Goal: Navigation & Orientation: Find specific page/section

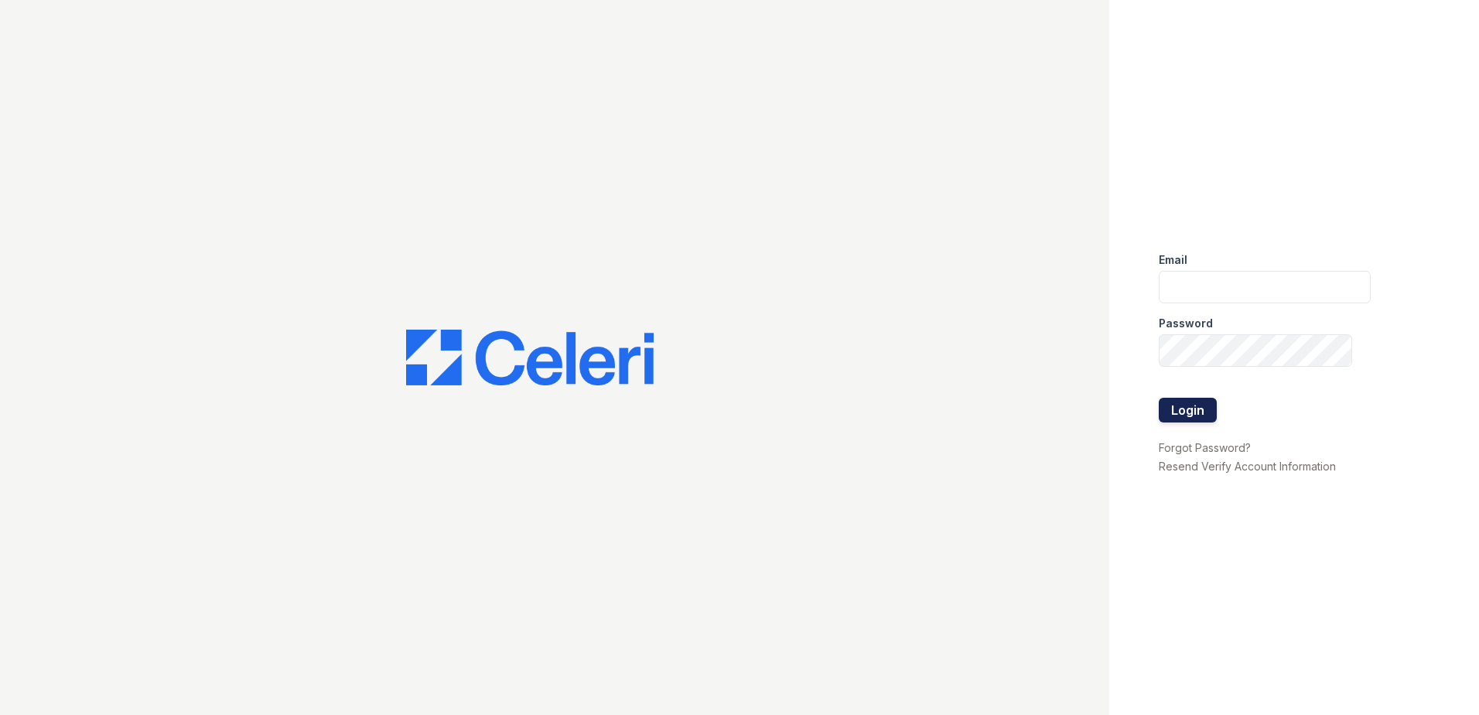
type input "[EMAIL_ADDRESS][DOMAIN_NAME]"
click at [1193, 411] on button "Login" at bounding box center [1188, 410] width 58 height 25
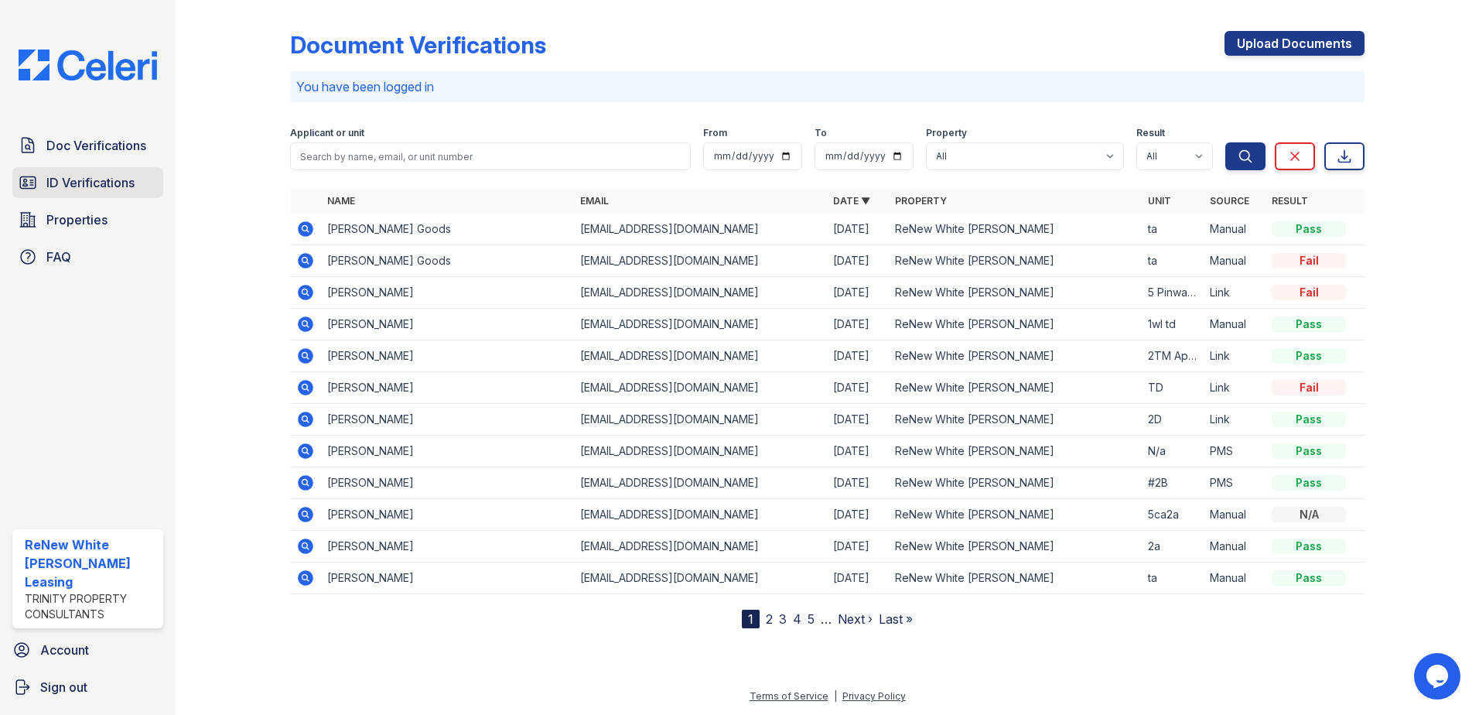
click at [78, 183] on span "ID Verifications" at bounding box center [90, 182] width 88 height 19
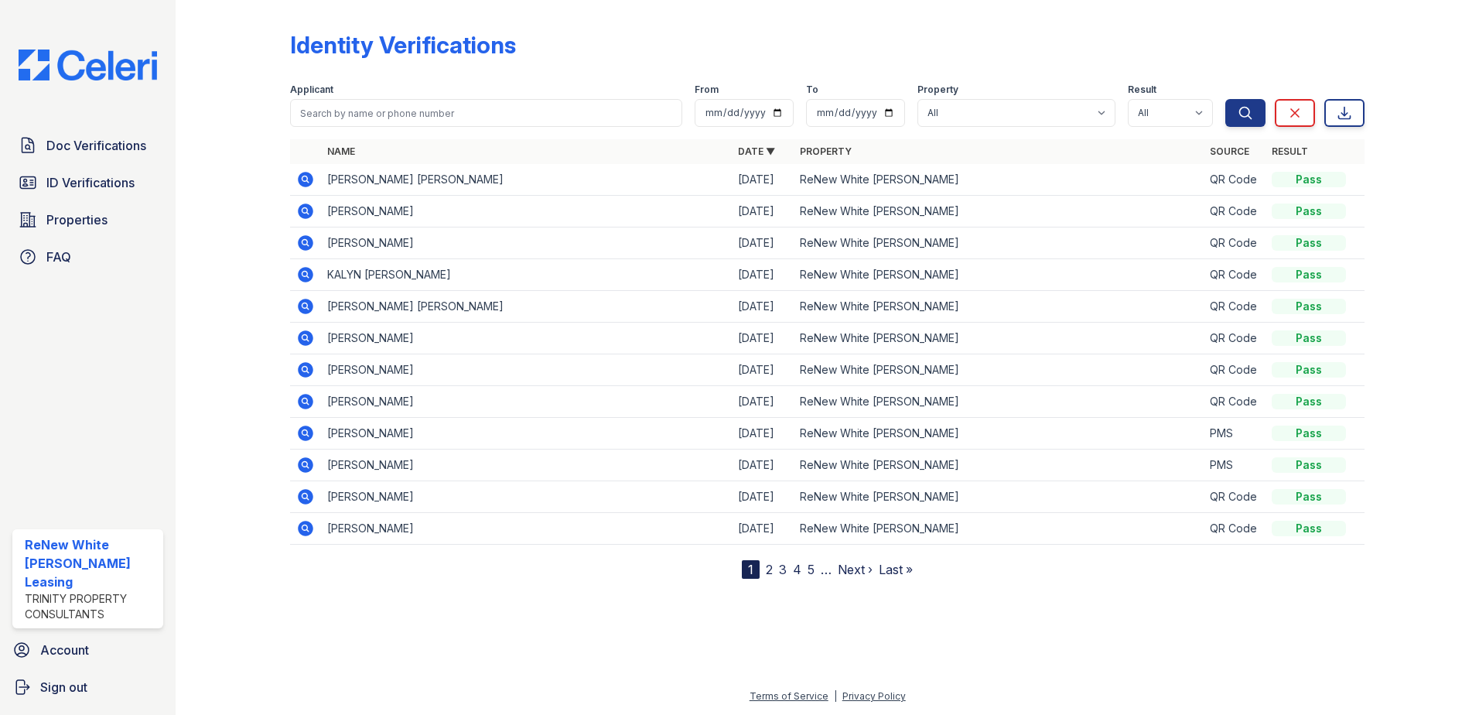
click at [806, 568] on nav "1 2 3 4 5 … Next › Last »" at bounding box center [827, 569] width 171 height 19
click at [810, 567] on link "5" at bounding box center [810, 568] width 7 height 15
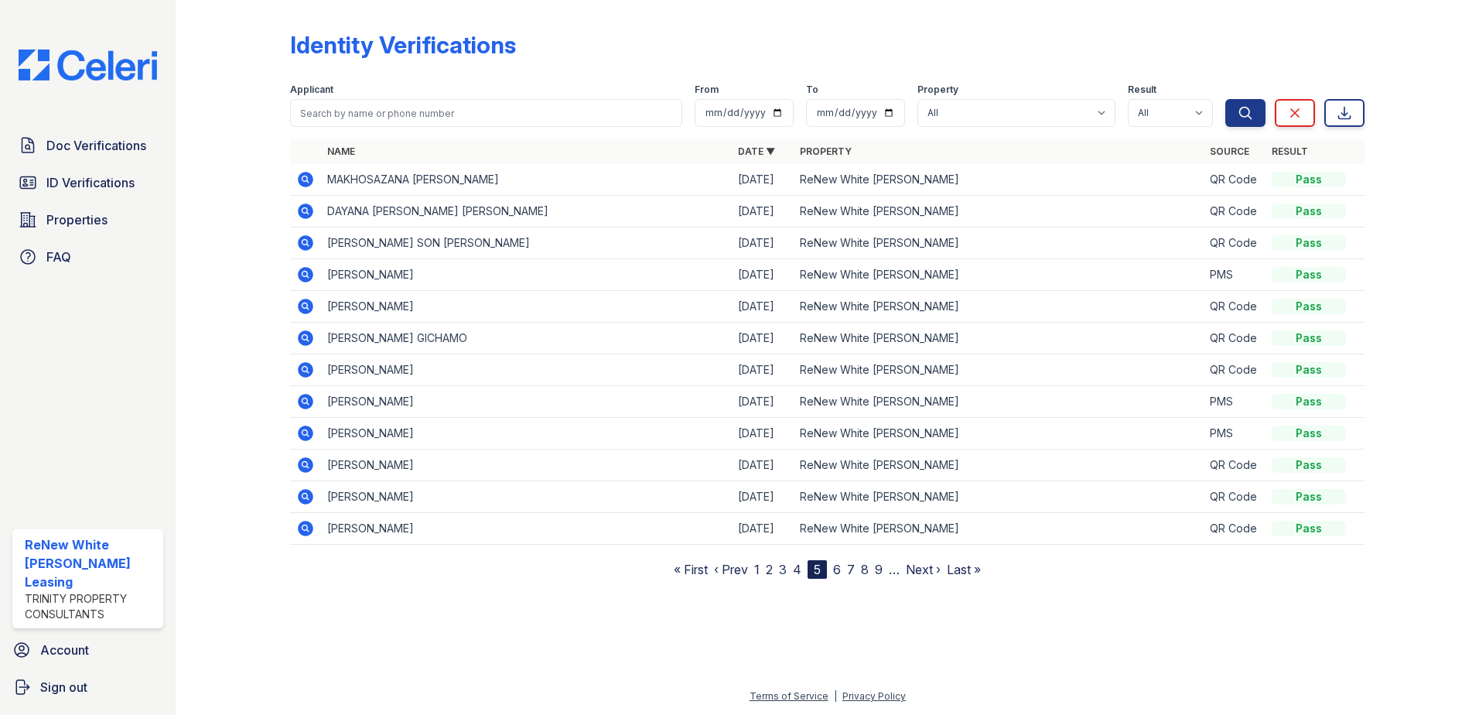
click at [839, 567] on link "6" at bounding box center [837, 568] width 8 height 15
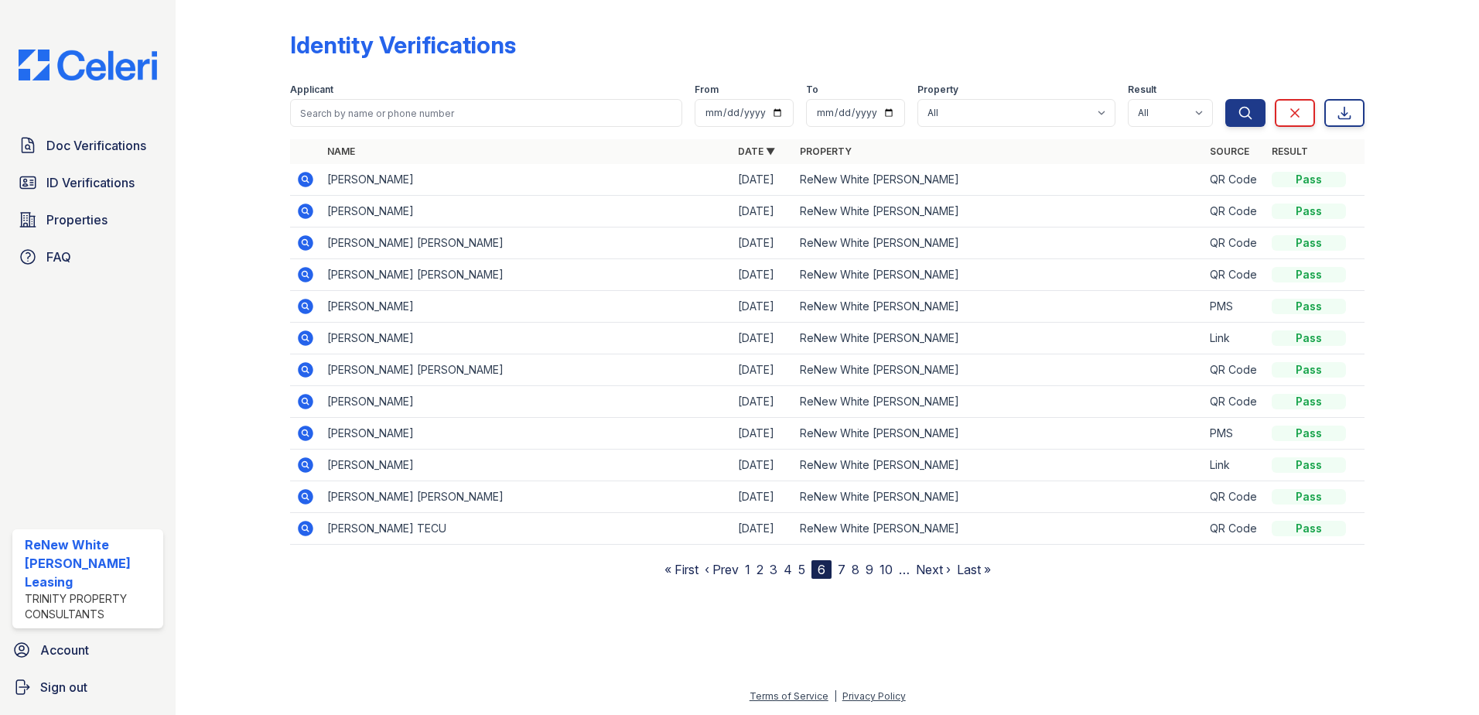
click at [844, 568] on link "7" at bounding box center [842, 568] width 8 height 15
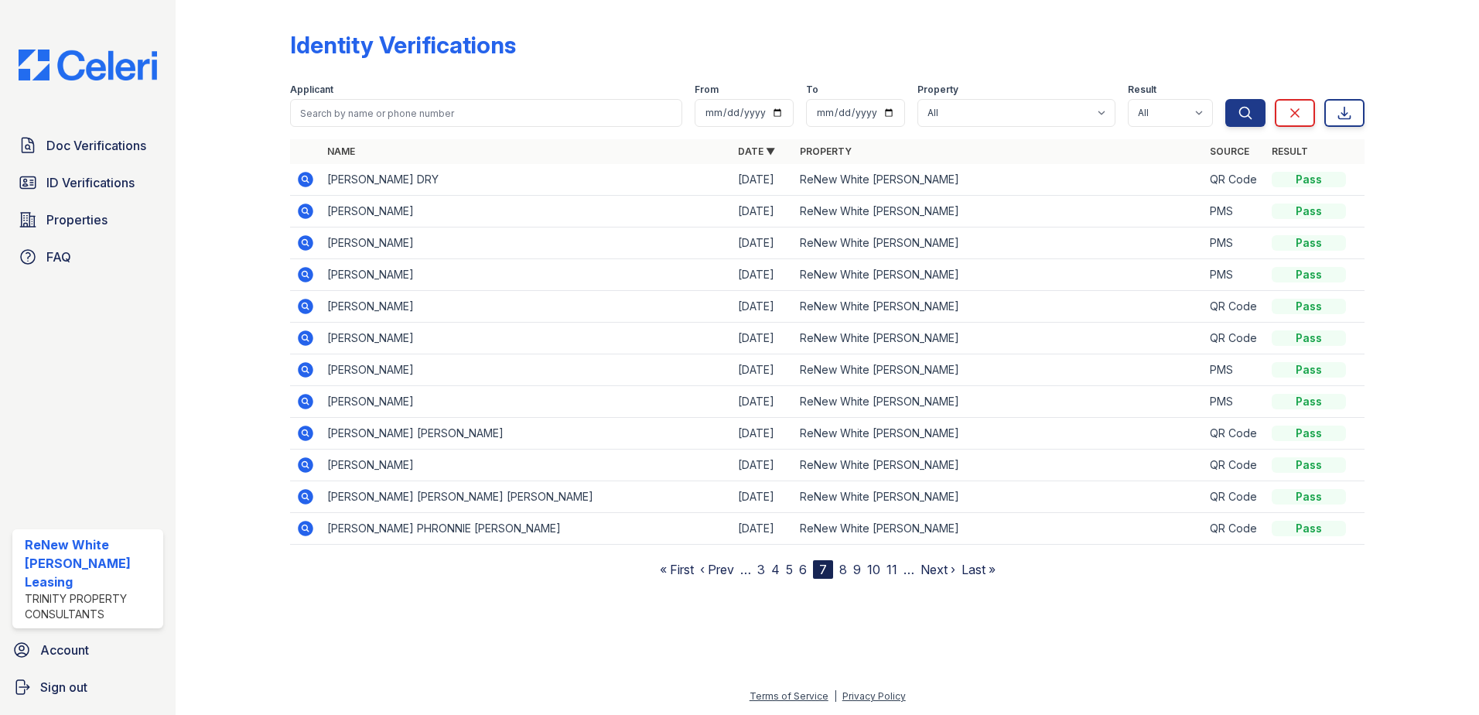
click at [892, 571] on link "11" at bounding box center [891, 568] width 11 height 15
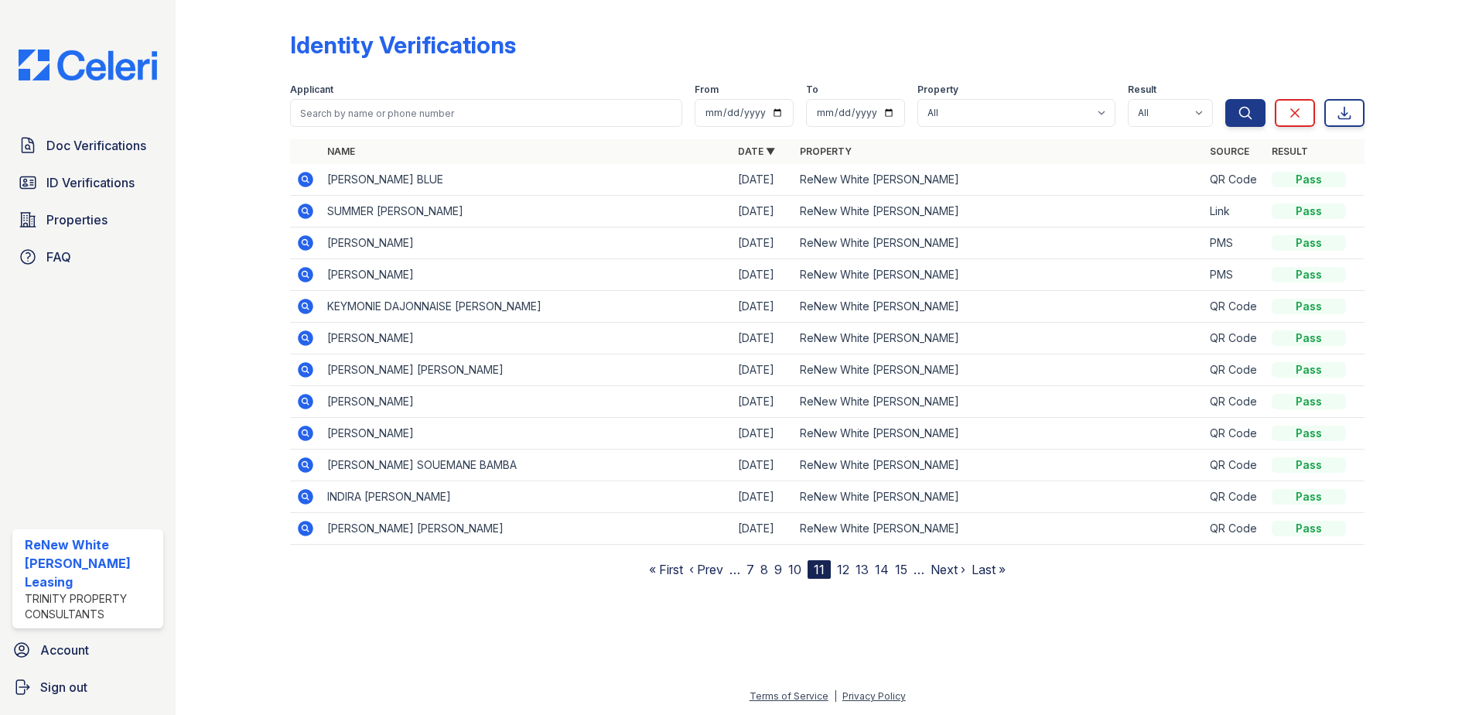
click at [897, 565] on link "15" at bounding box center [901, 568] width 12 height 15
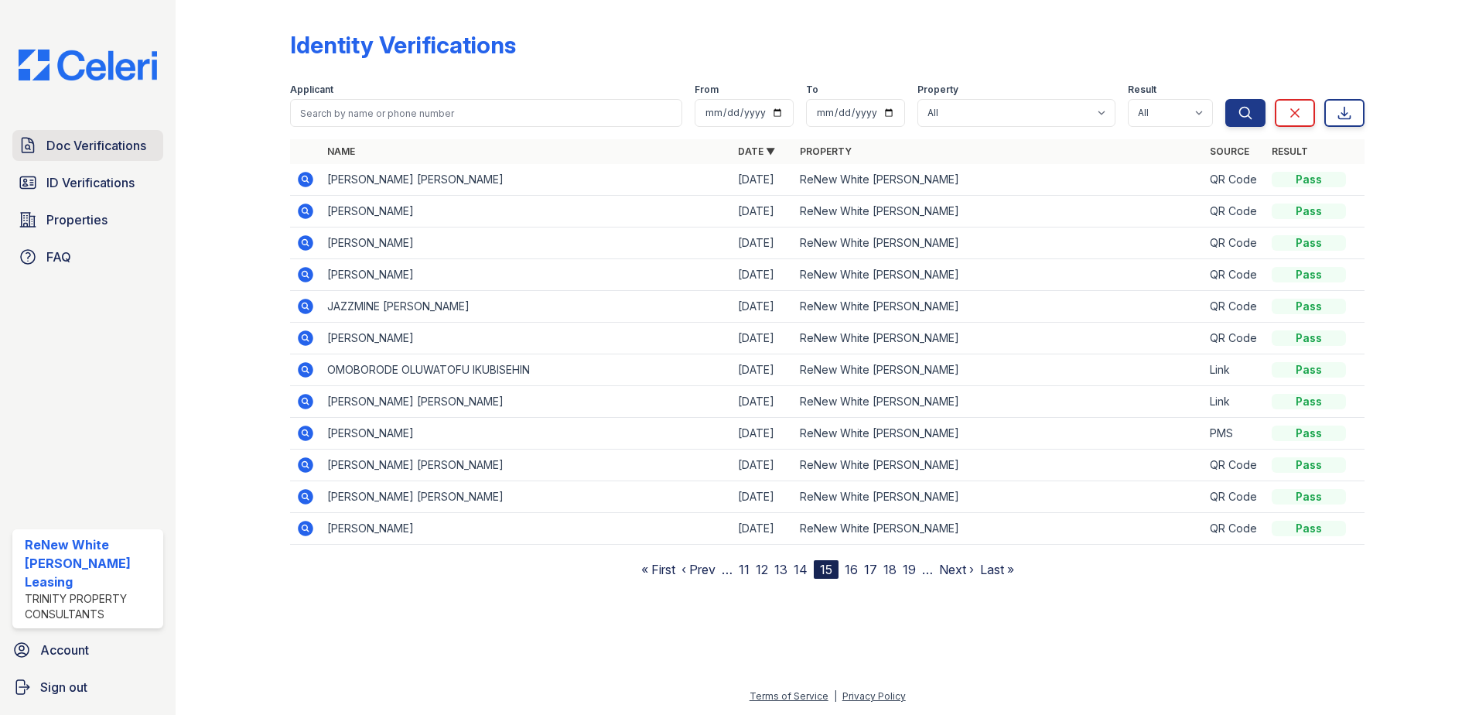
click at [145, 142] on span "Doc Verifications" at bounding box center [96, 145] width 100 height 19
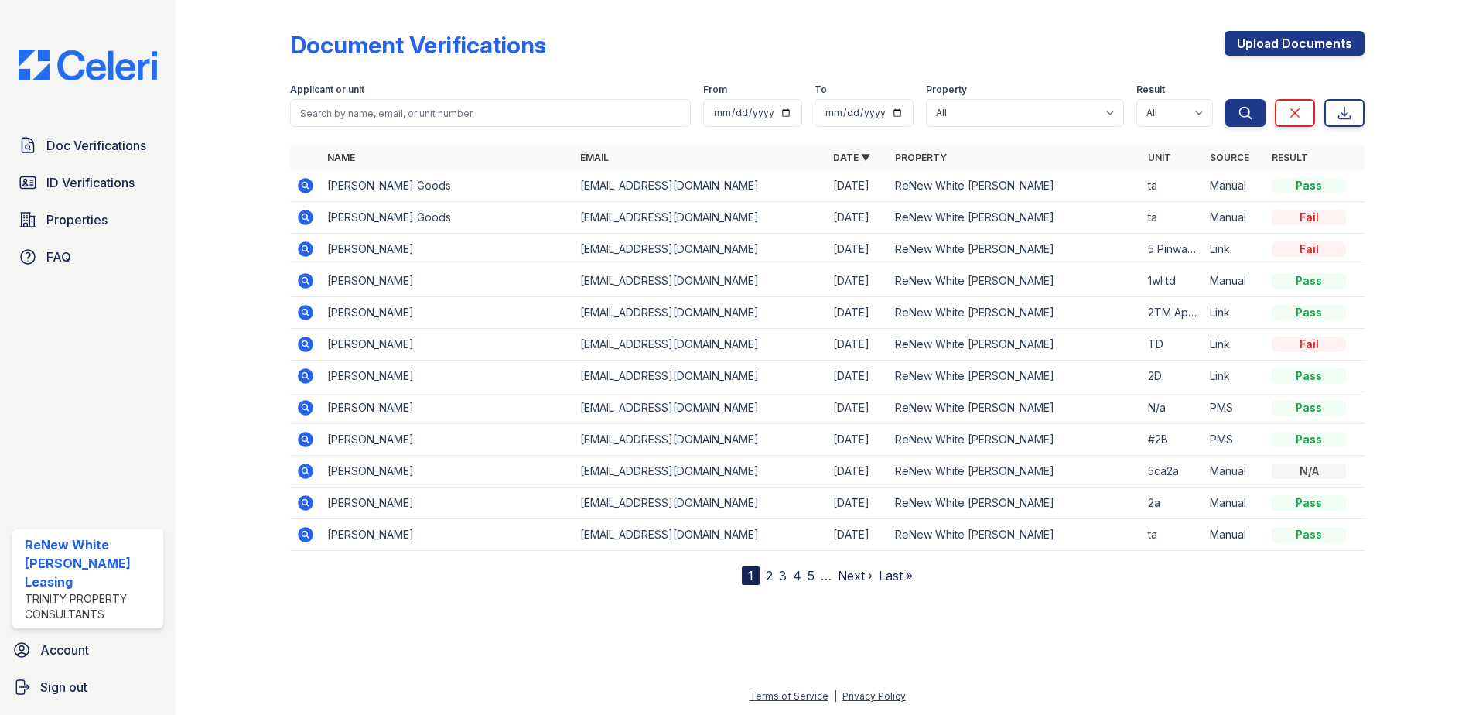
click at [812, 577] on link "5" at bounding box center [810, 575] width 7 height 15
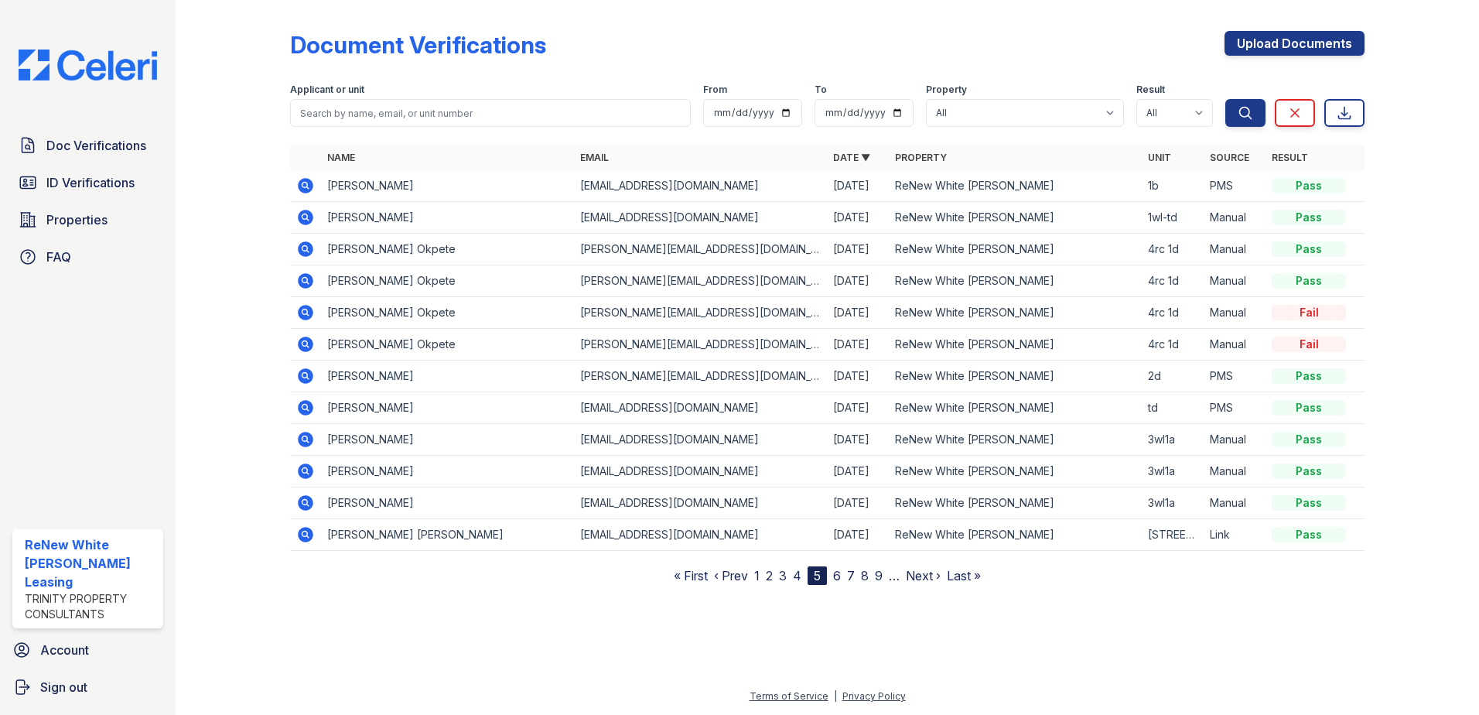
click at [882, 572] on link "9" at bounding box center [879, 575] width 8 height 15
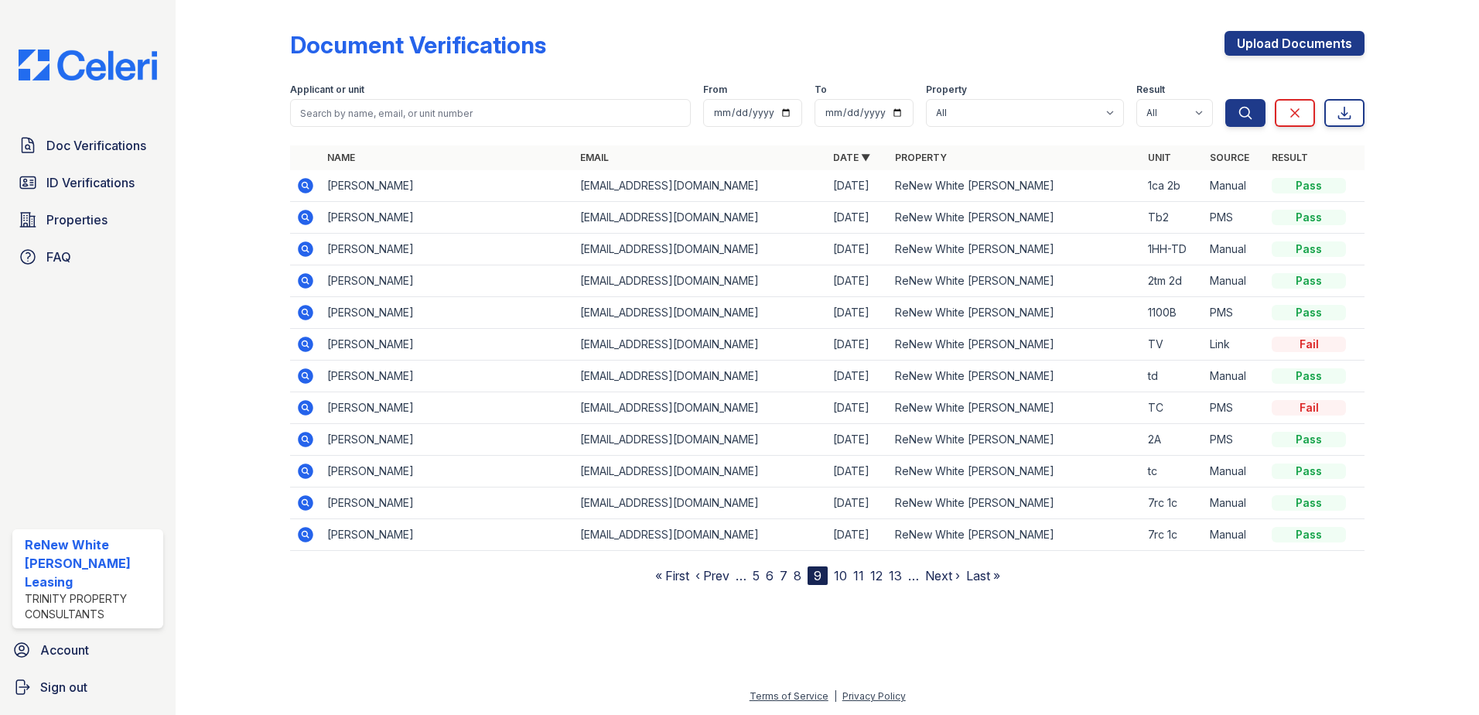
click at [899, 578] on link "13" at bounding box center [895, 575] width 13 height 15
click at [903, 578] on link "17" at bounding box center [905, 575] width 13 height 15
click at [911, 580] on link "21" at bounding box center [911, 575] width 12 height 15
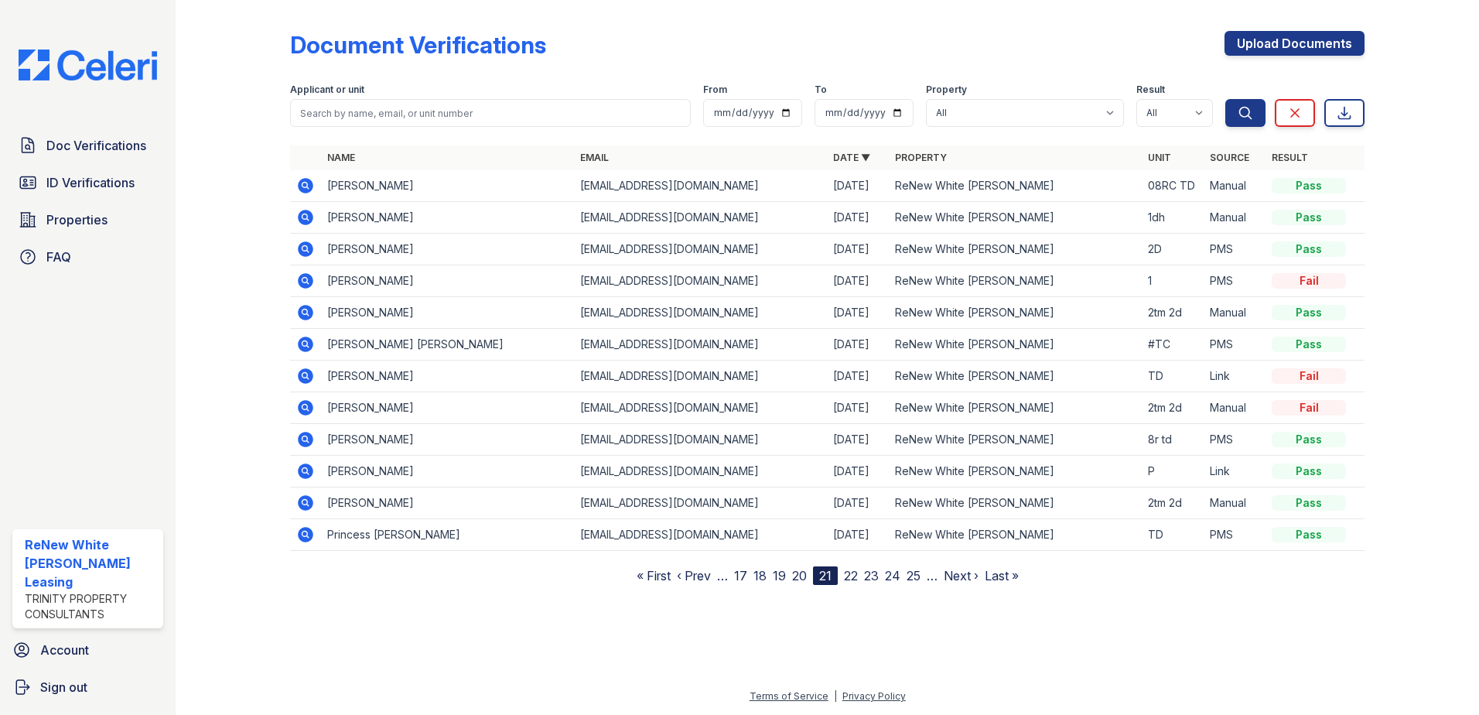
click at [910, 578] on link "25" at bounding box center [913, 575] width 14 height 15
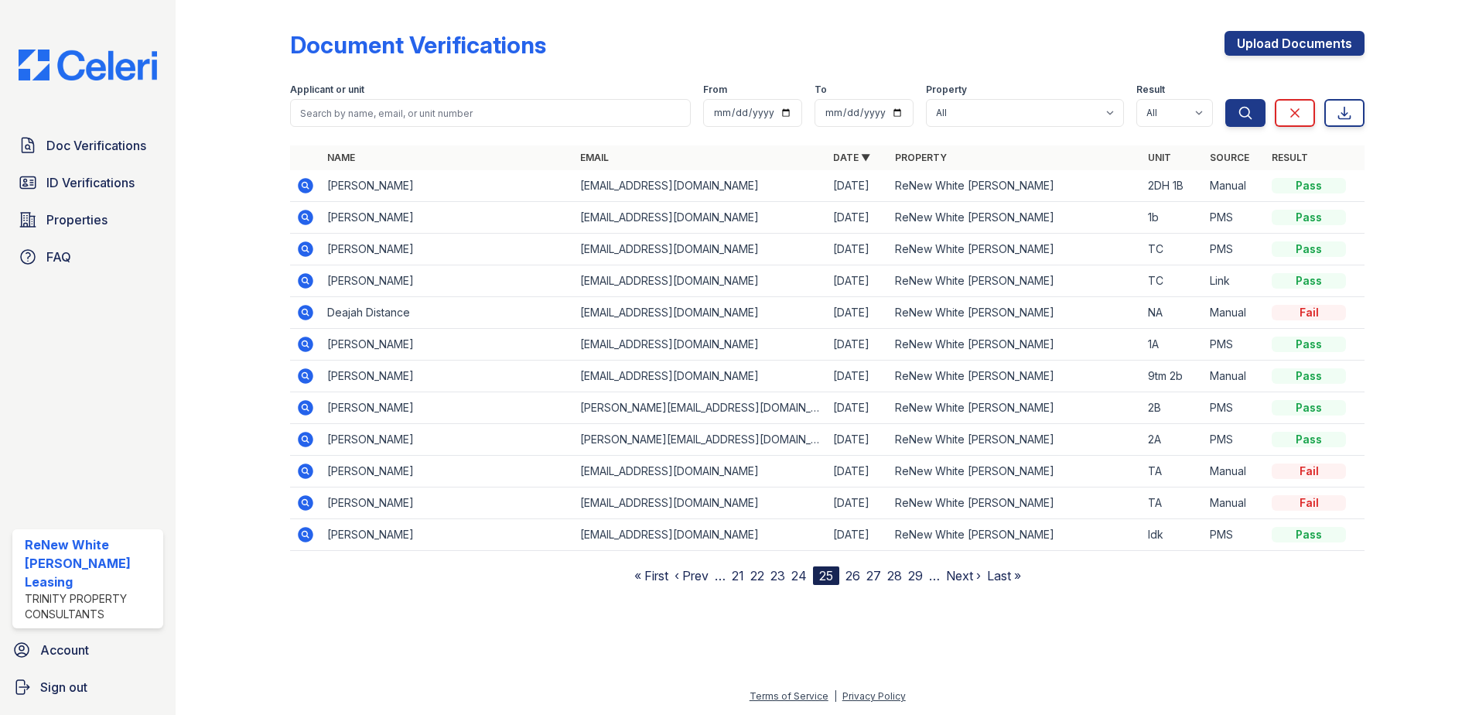
click at [910, 578] on link "29" at bounding box center [915, 575] width 15 height 15
click at [916, 582] on link "33" at bounding box center [915, 575] width 15 height 15
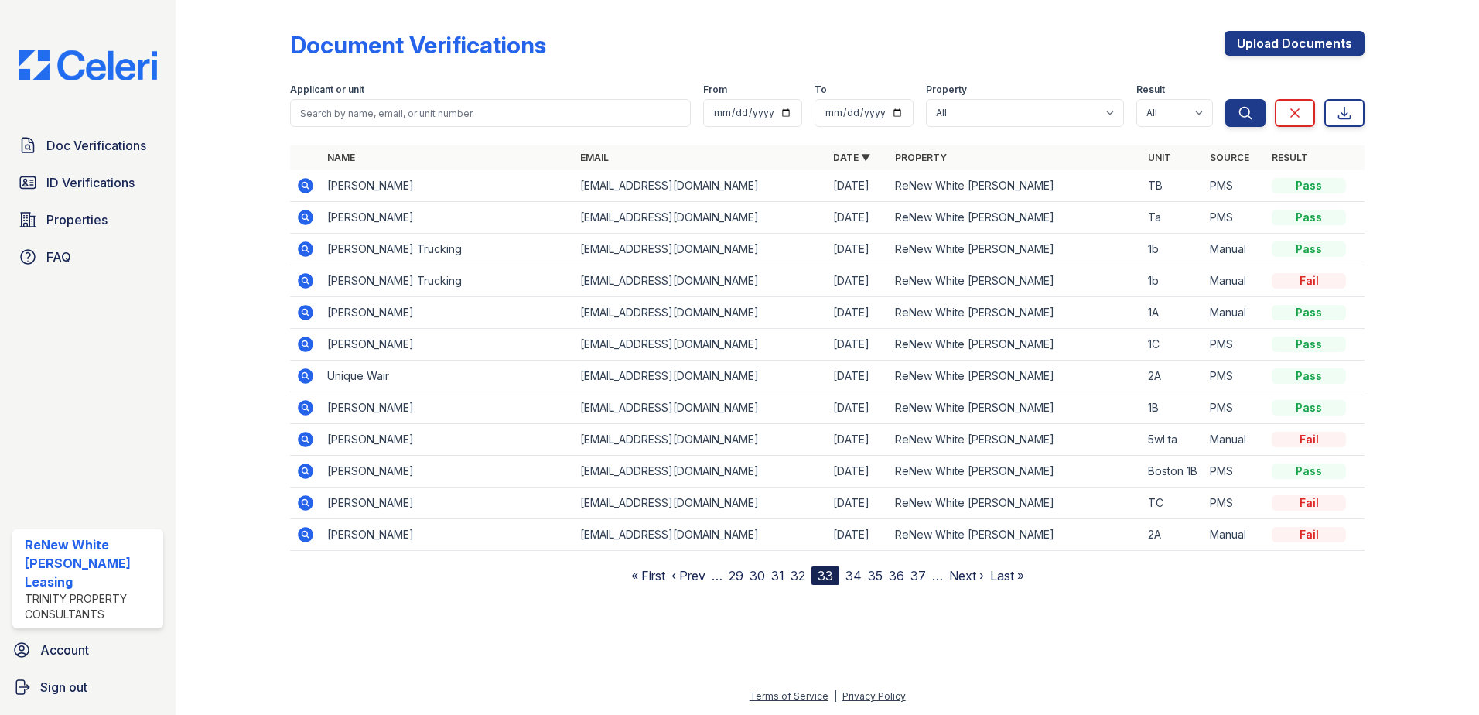
click at [916, 582] on link "37" at bounding box center [917, 575] width 15 height 15
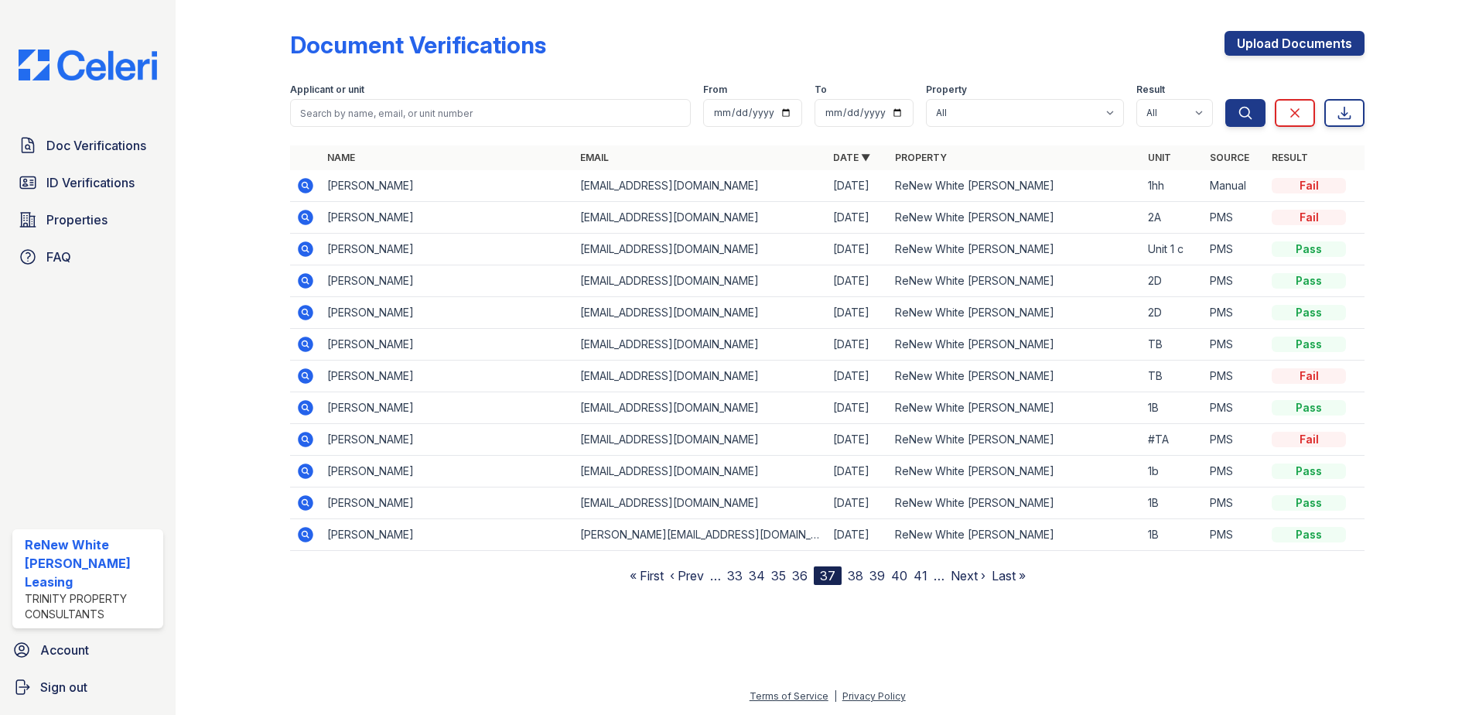
click at [916, 582] on link "41" at bounding box center [920, 575] width 14 height 15
click at [916, 582] on link "45" at bounding box center [920, 575] width 15 height 15
click at [737, 575] on link "41" at bounding box center [732, 575] width 14 height 15
click at [737, 575] on link "37" at bounding box center [732, 575] width 15 height 15
click at [737, 575] on link "33" at bounding box center [734, 575] width 15 height 15
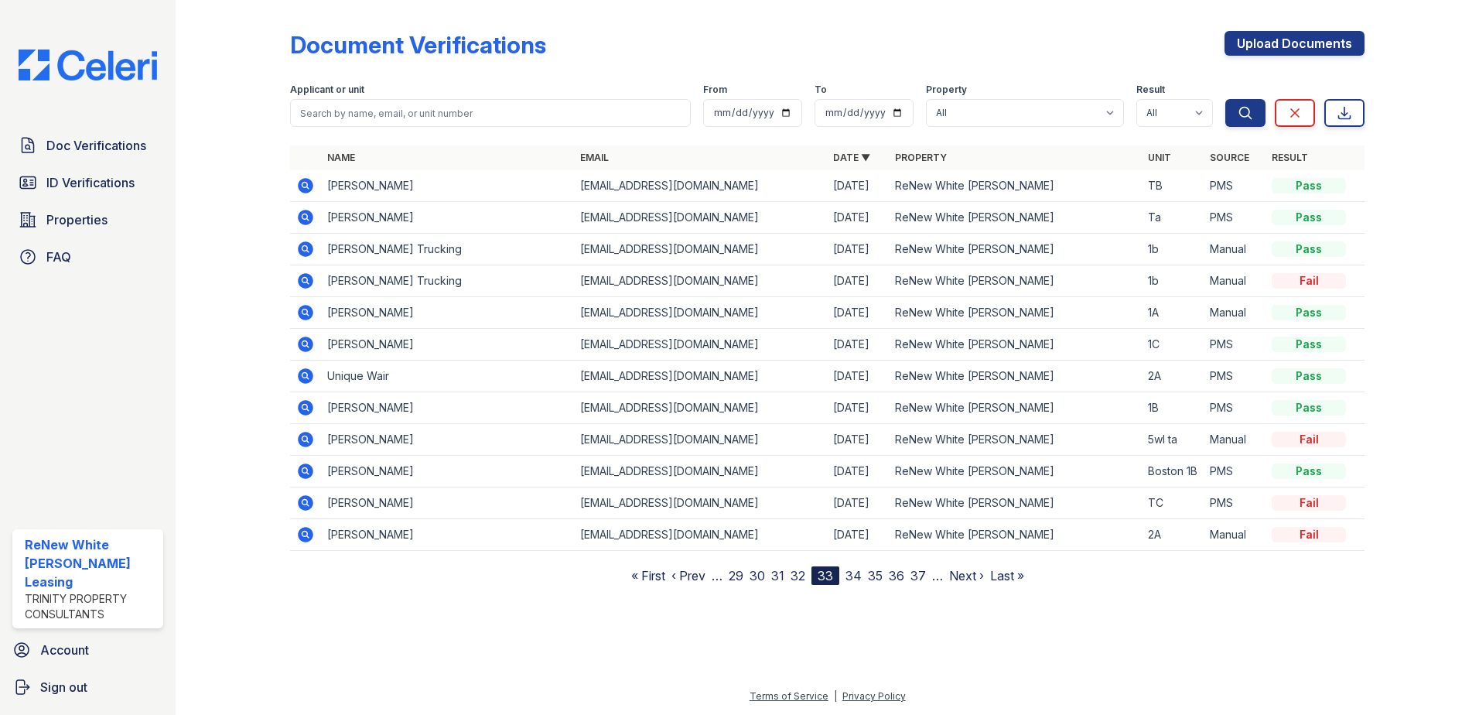
click at [737, 575] on link "29" at bounding box center [736, 575] width 15 height 15
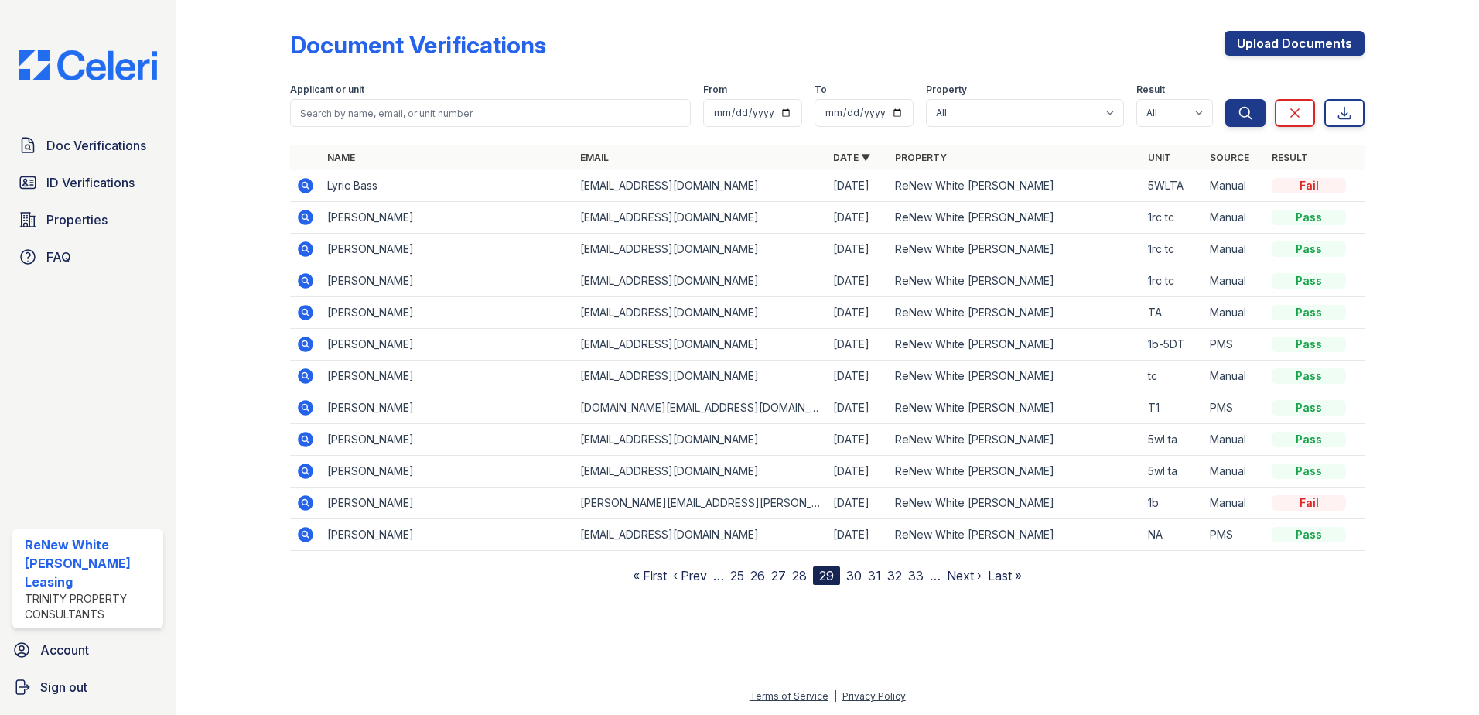
click at [798, 578] on link "28" at bounding box center [799, 575] width 15 height 15
click at [800, 580] on link "27" at bounding box center [800, 575] width 15 height 15
click at [800, 580] on link "26" at bounding box center [800, 575] width 15 height 15
click at [800, 580] on link "25" at bounding box center [800, 575] width 14 height 15
click at [800, 580] on link "24" at bounding box center [798, 575] width 15 height 15
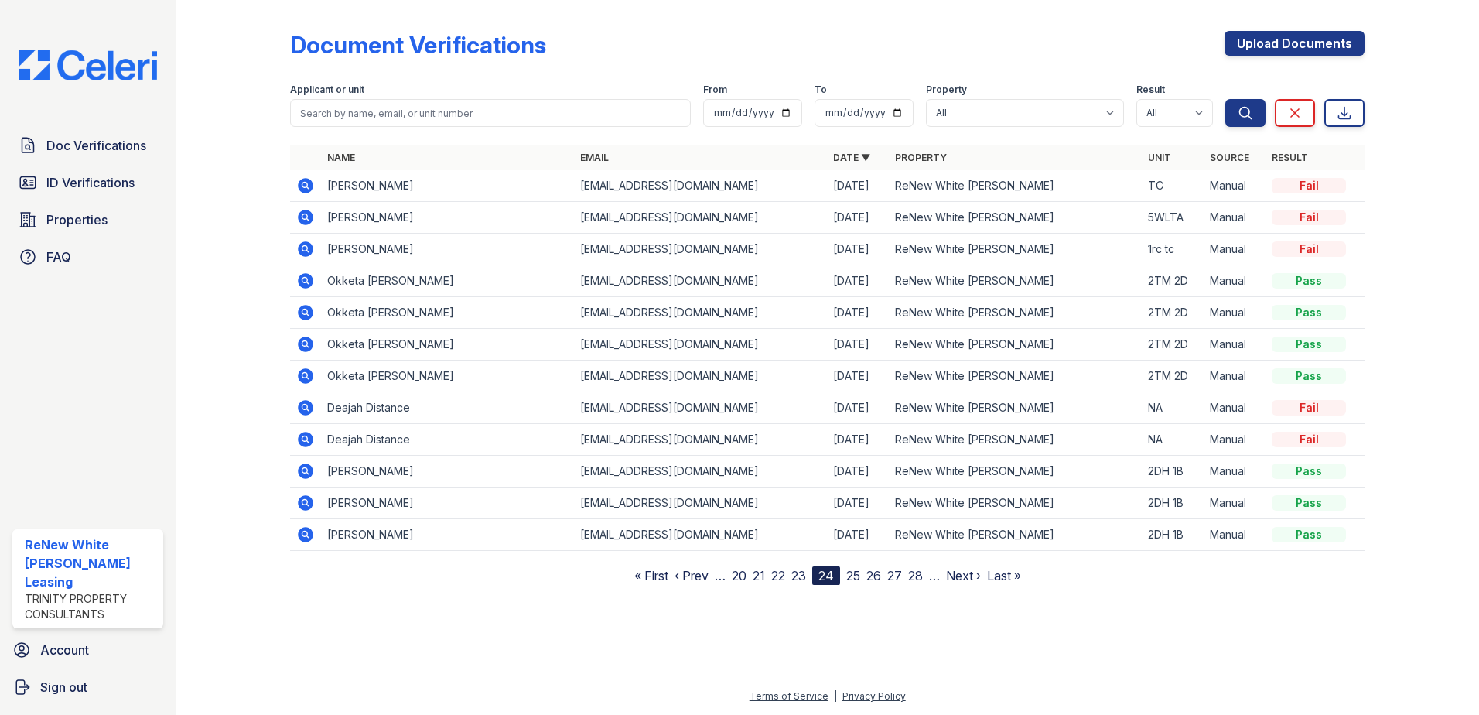
click at [800, 580] on link "23" at bounding box center [798, 575] width 15 height 15
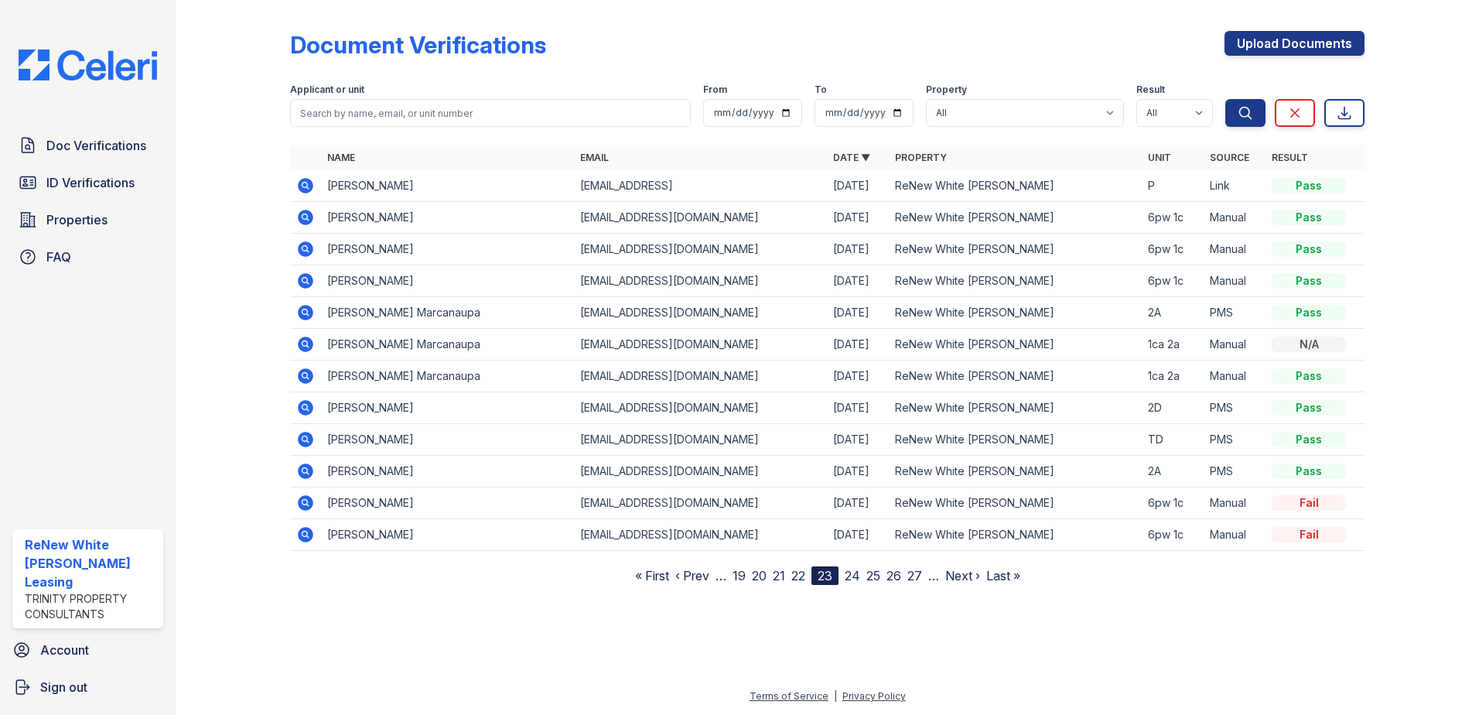
click at [800, 580] on link "22" at bounding box center [798, 575] width 14 height 15
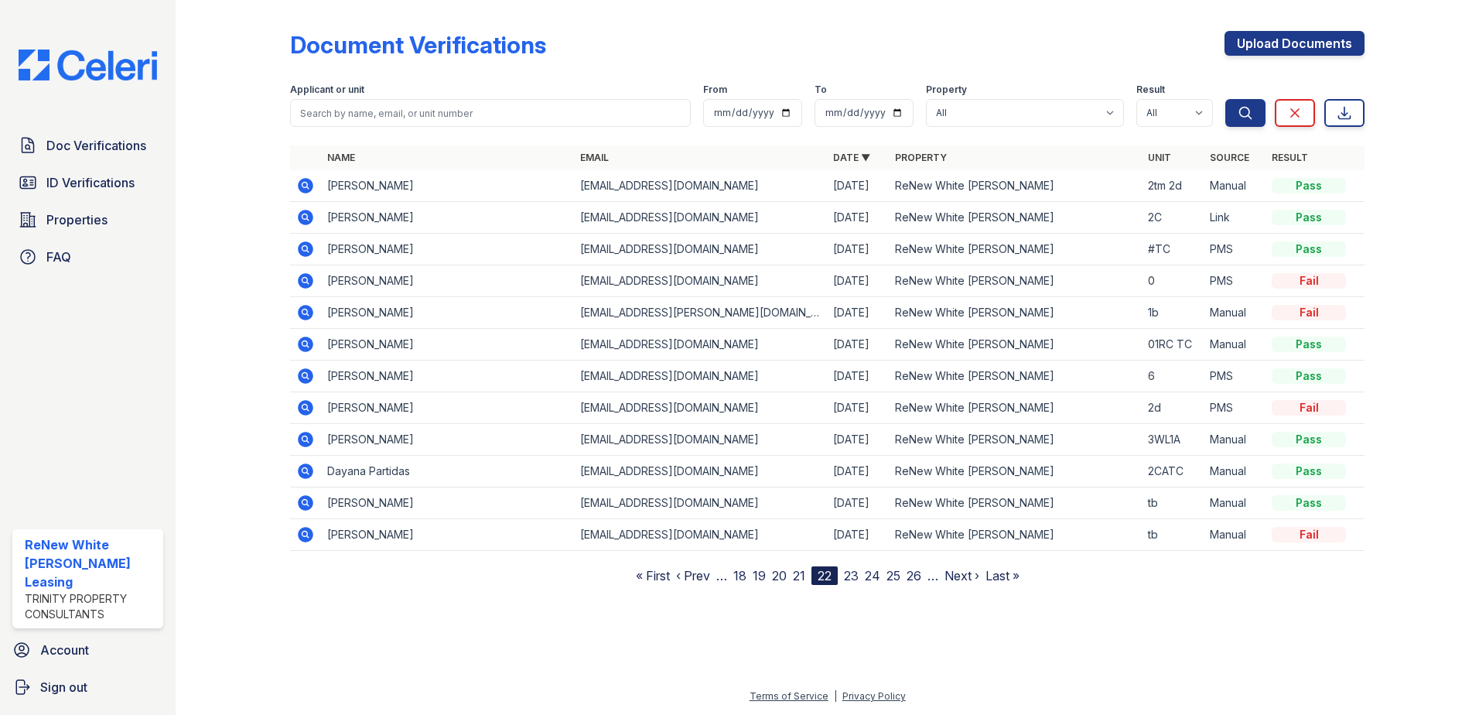
click at [800, 580] on link "21" at bounding box center [799, 575] width 12 height 15
click at [800, 580] on link "20" at bounding box center [799, 575] width 15 height 15
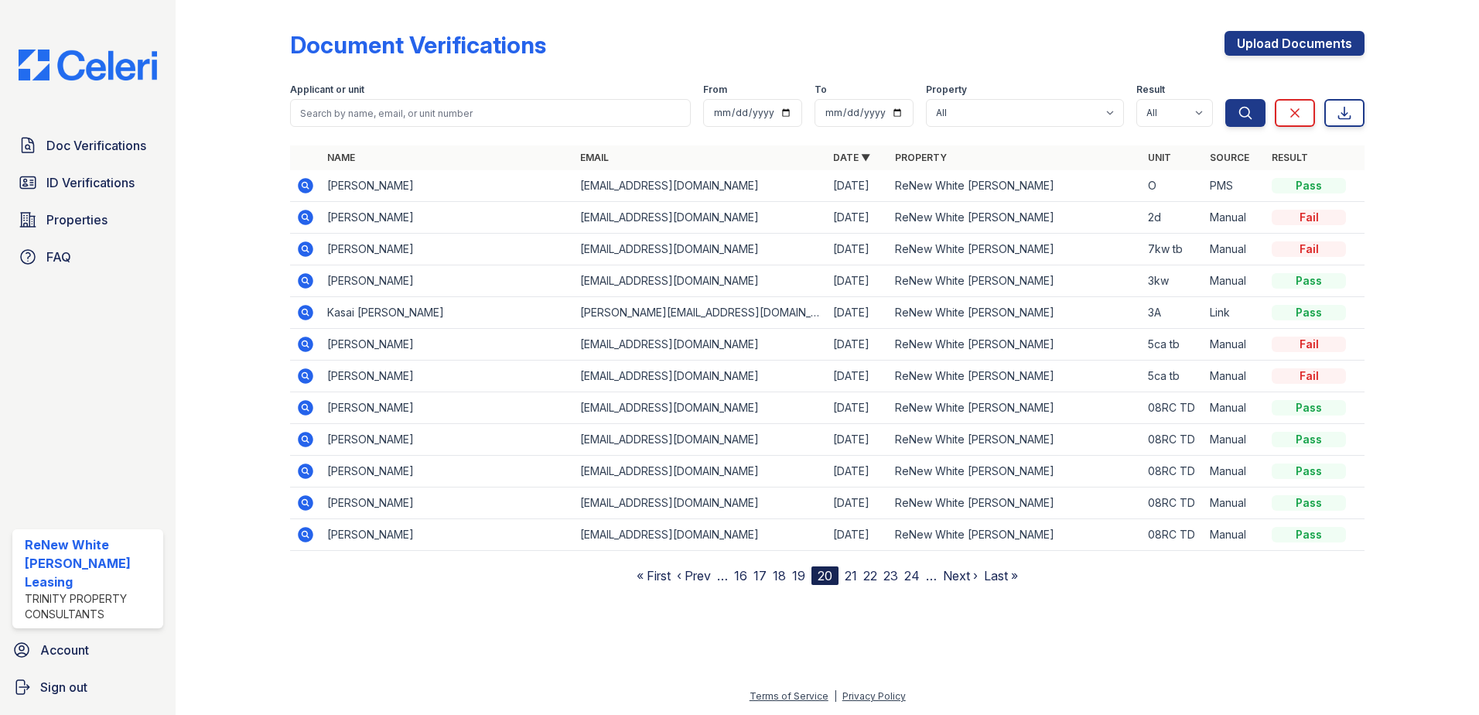
click at [800, 580] on link "19" at bounding box center [798, 575] width 13 height 15
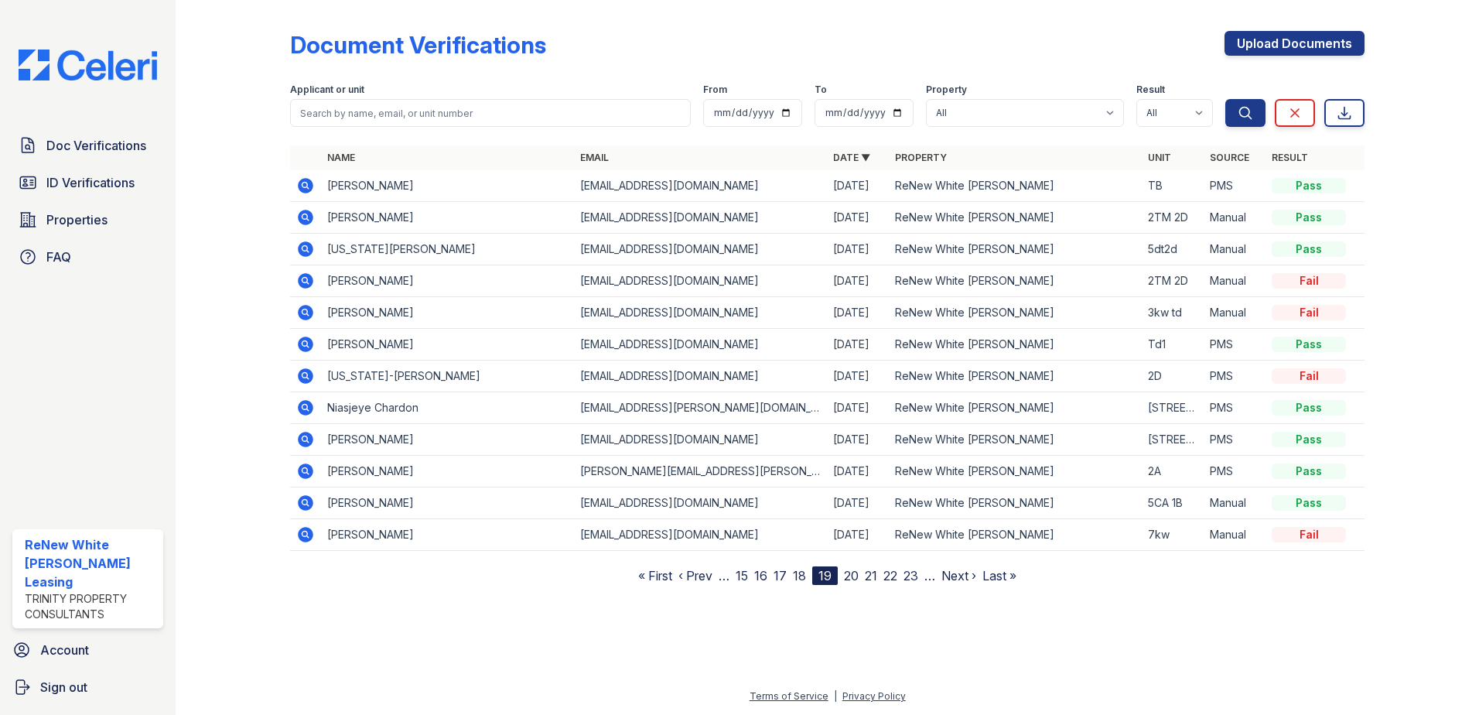
click at [800, 580] on link "18" at bounding box center [799, 575] width 13 height 15
click at [800, 580] on link "17" at bounding box center [800, 575] width 13 height 15
click at [804, 578] on link "16" at bounding box center [800, 575] width 13 height 15
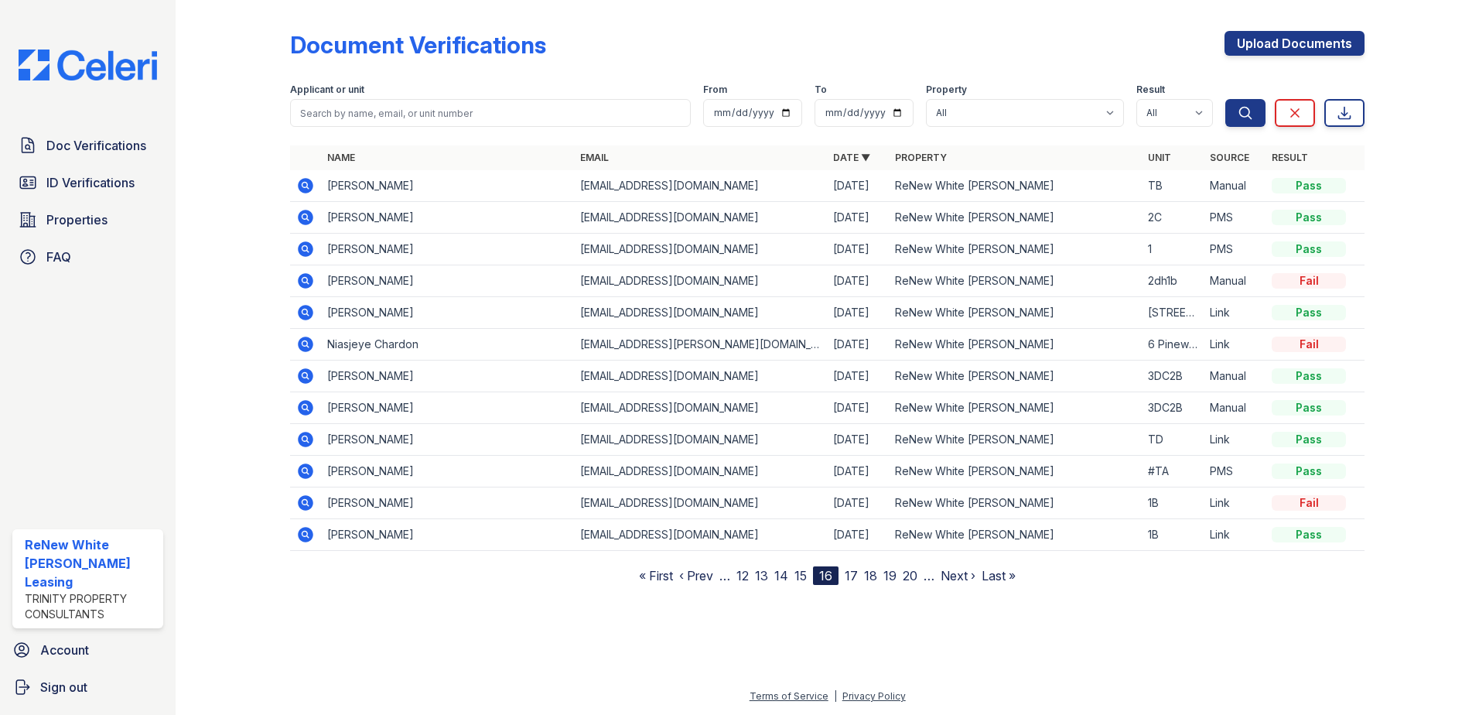
click at [804, 578] on link "15" at bounding box center [800, 575] width 12 height 15
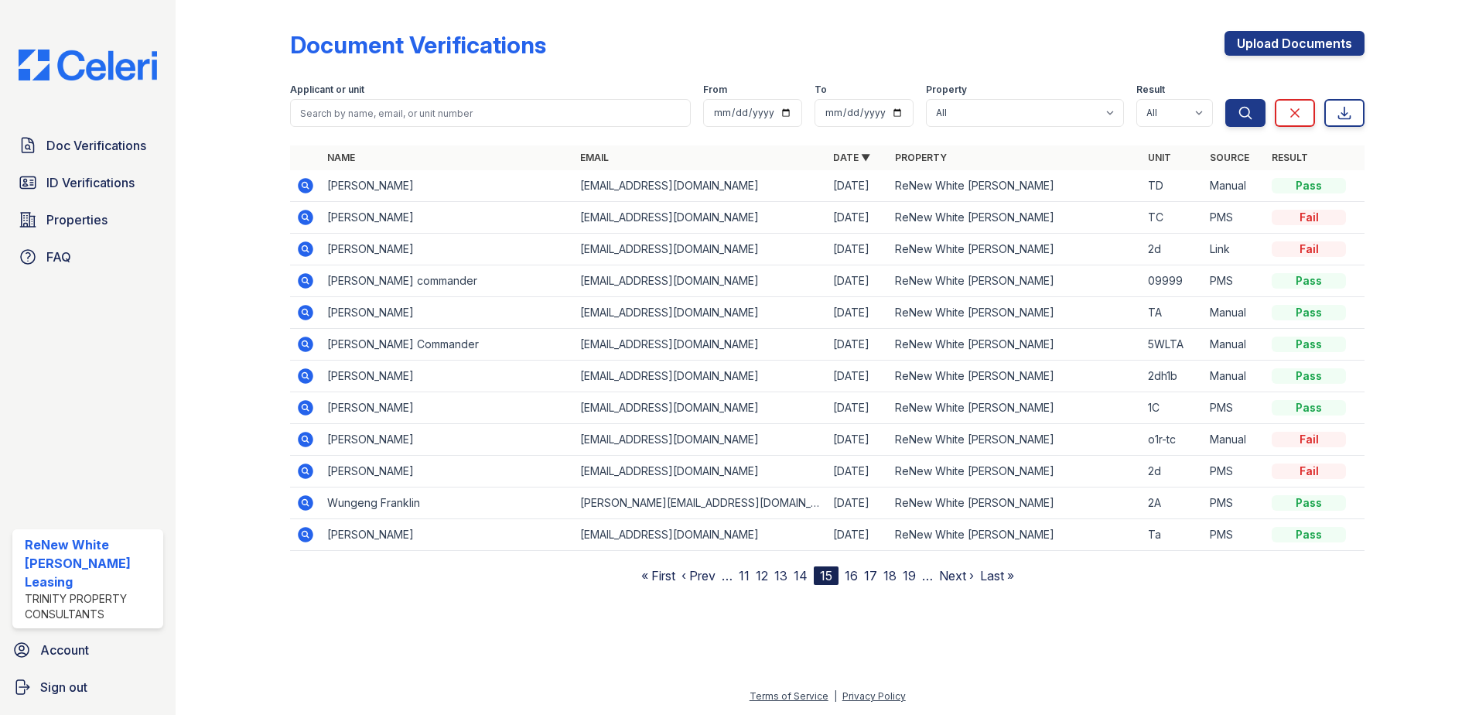
click at [804, 578] on link "14" at bounding box center [800, 575] width 14 height 15
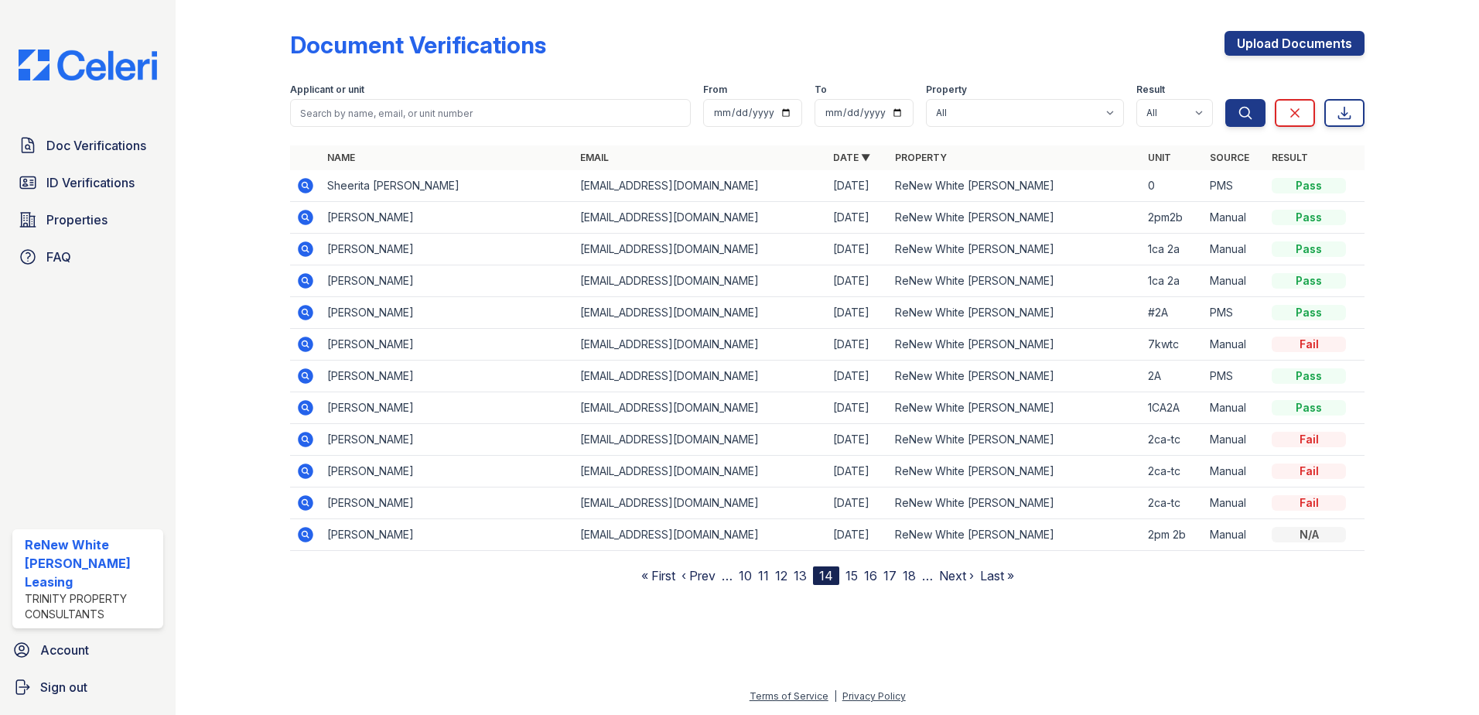
click at [804, 578] on link "13" at bounding box center [799, 575] width 13 height 15
click at [804, 578] on link "12" at bounding box center [797, 575] width 12 height 15
click at [906, 578] on link "16" at bounding box center [903, 575] width 13 height 15
click at [906, 578] on link "20" at bounding box center [910, 575] width 15 height 15
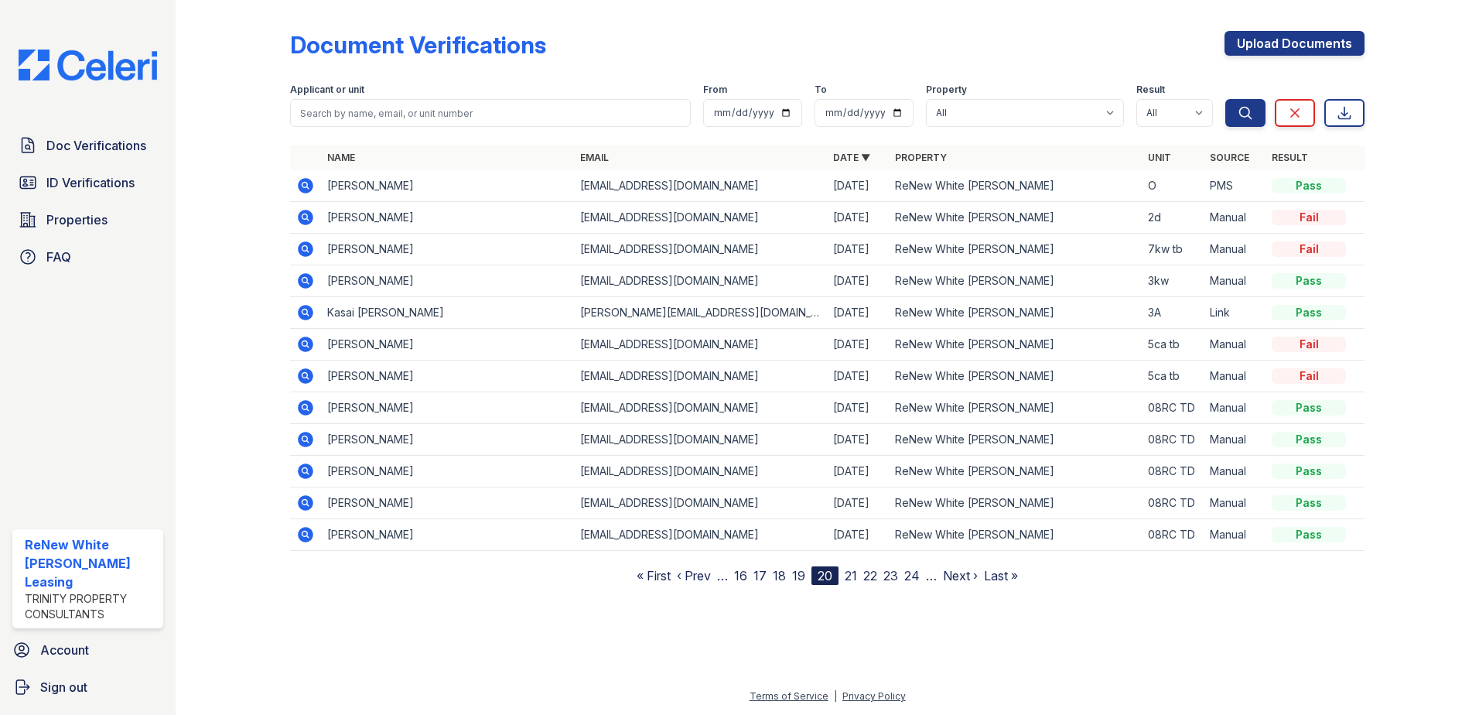
click at [906, 578] on link "24" at bounding box center [911, 575] width 15 height 15
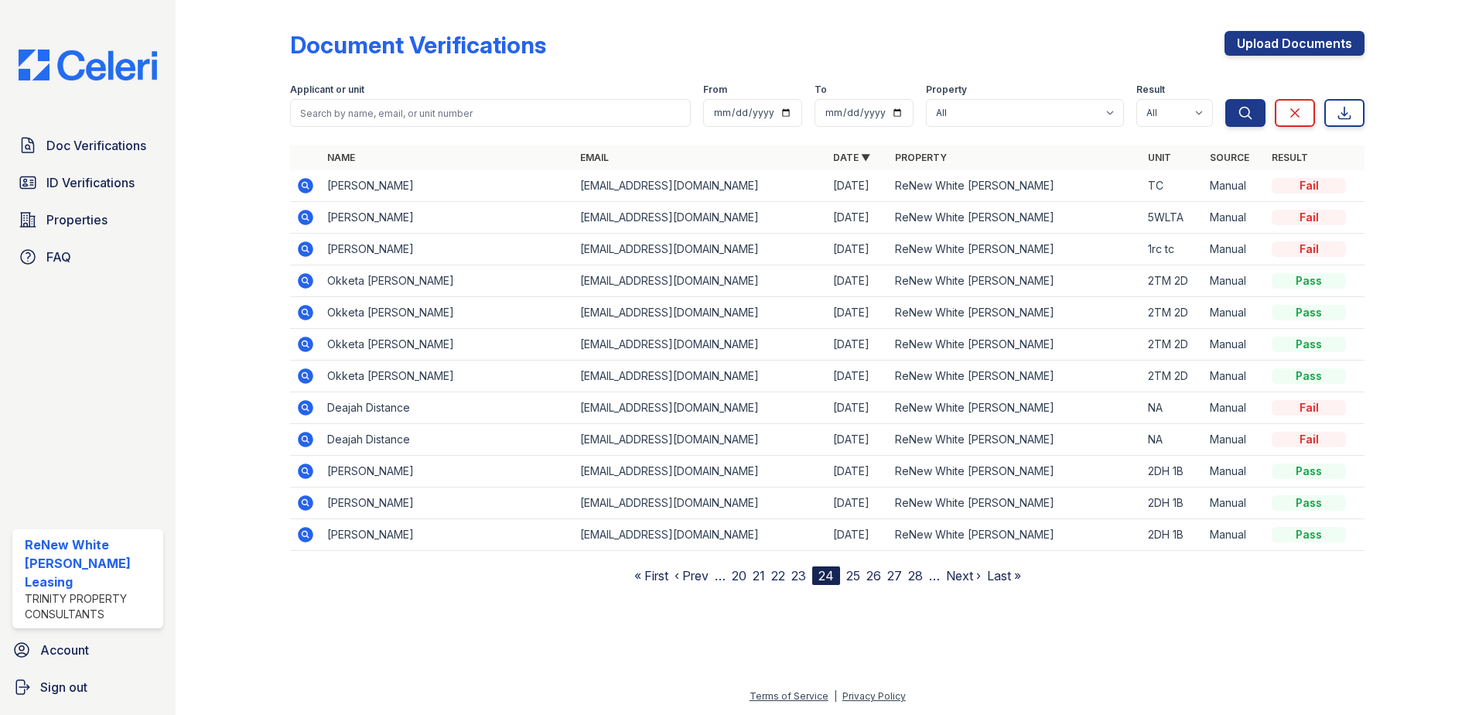
click at [919, 575] on link "28" at bounding box center [915, 575] width 15 height 15
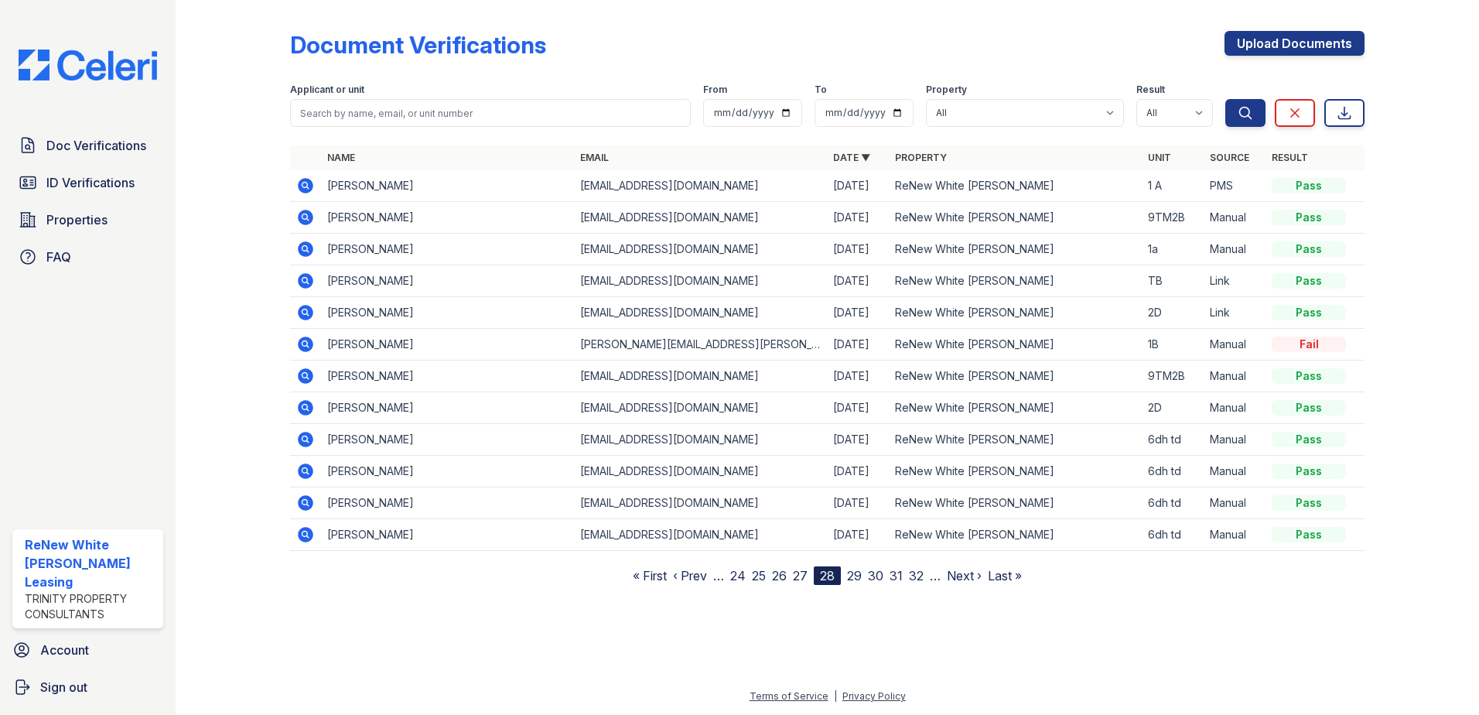
click at [852, 581] on link "29" at bounding box center [854, 575] width 15 height 15
click at [847, 578] on nav "« First ‹ Prev … 25 26 27 28 29 30 31 32 33 … Next › Last »" at bounding box center [827, 575] width 389 height 19
click at [851, 578] on link "30" at bounding box center [853, 575] width 15 height 15
click at [850, 575] on link "31" at bounding box center [853, 575] width 13 height 15
